Goal: Information Seeking & Learning: Learn about a topic

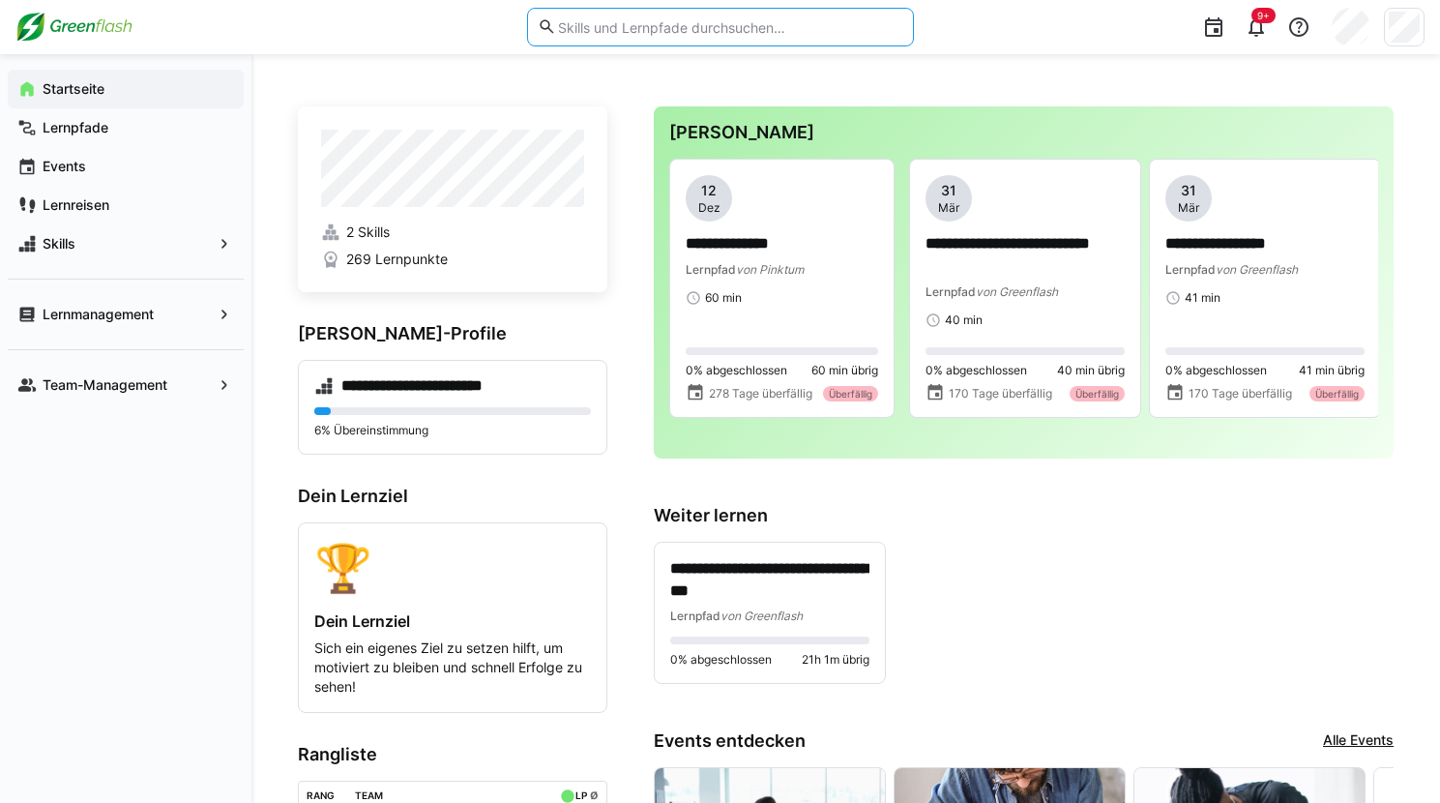
click at [665, 35] on input "text" at bounding box center [729, 26] width 346 height 17
type input "datenschutz"
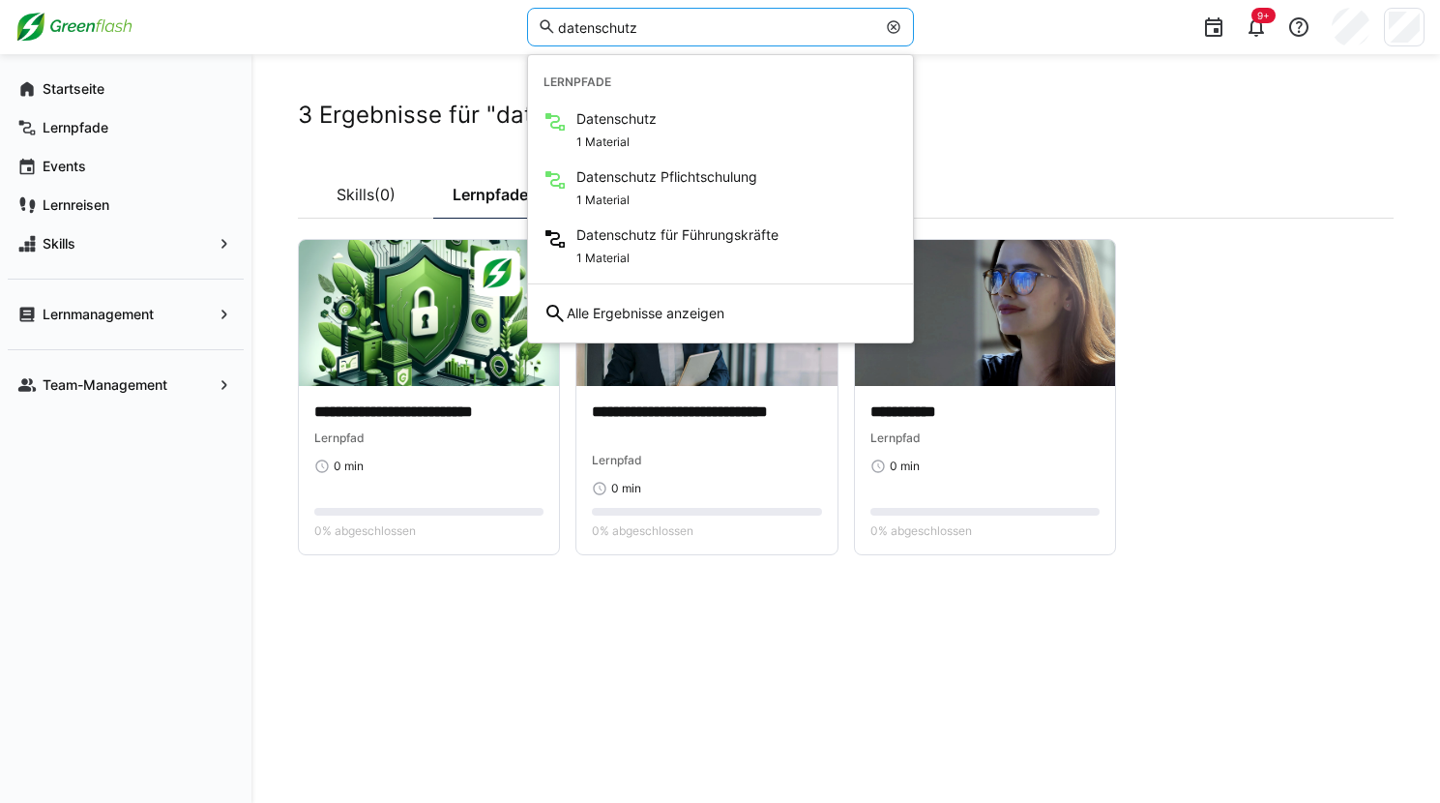
click at [682, 615] on div "**********" at bounding box center [846, 429] width 1096 height 656
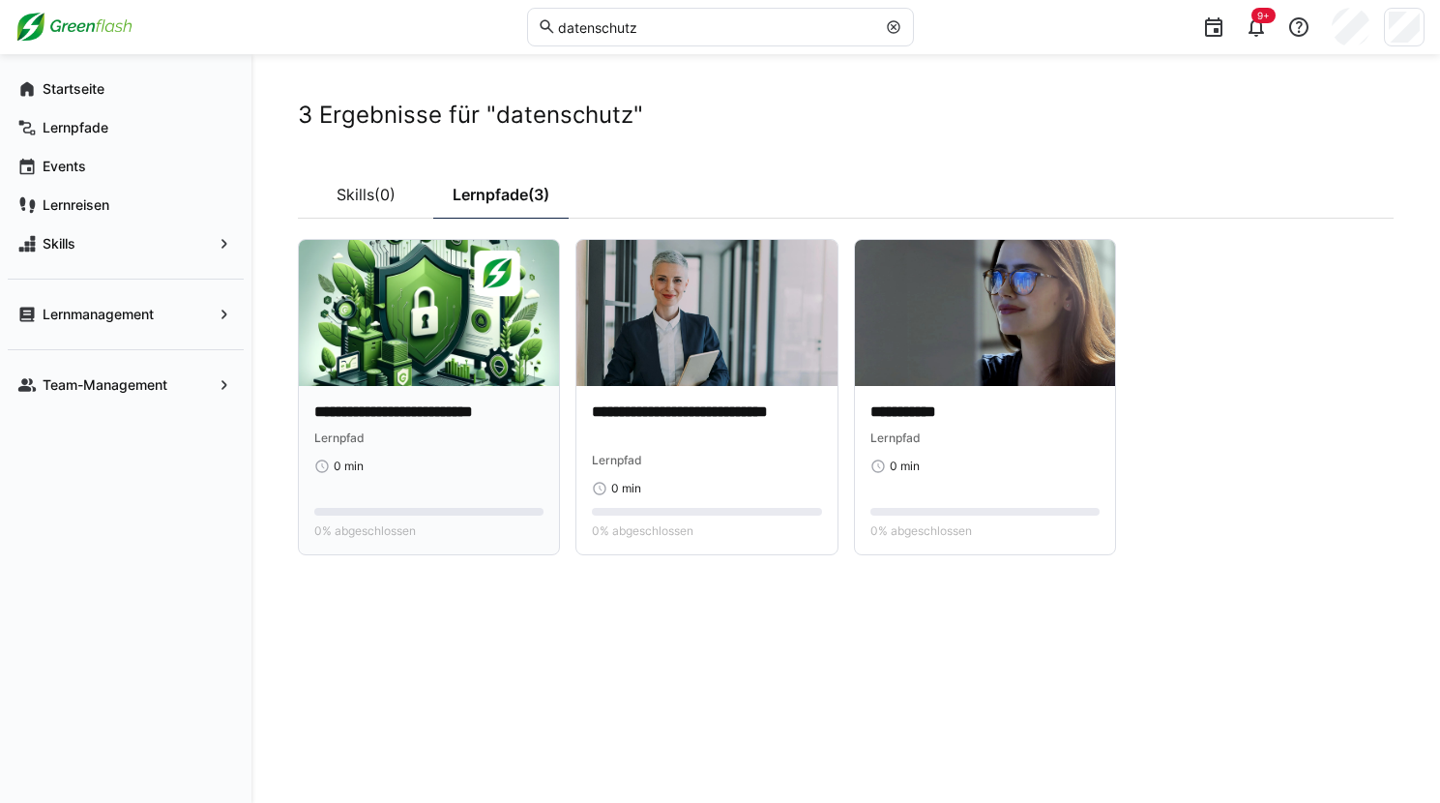
click at [477, 396] on div "**********" at bounding box center [429, 470] width 260 height 168
